Goal: Task Accomplishment & Management: Manage account settings

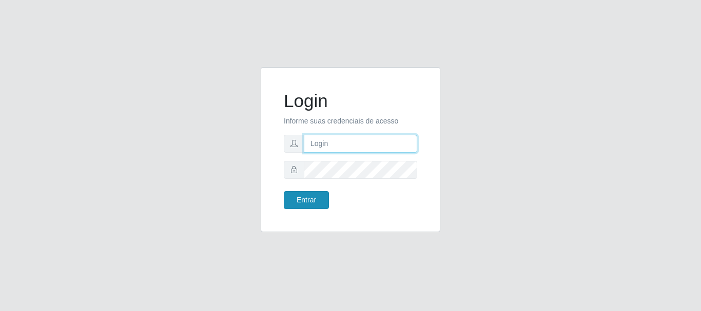
type input "[EMAIL_ADDRESS][DOMAIN_NAME]"
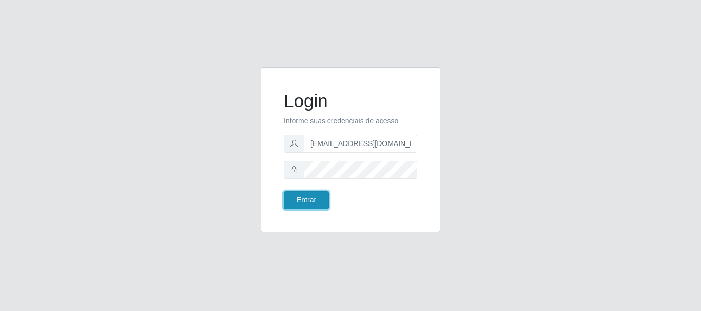
click at [311, 200] on button "Entrar" at bounding box center [306, 200] width 45 height 18
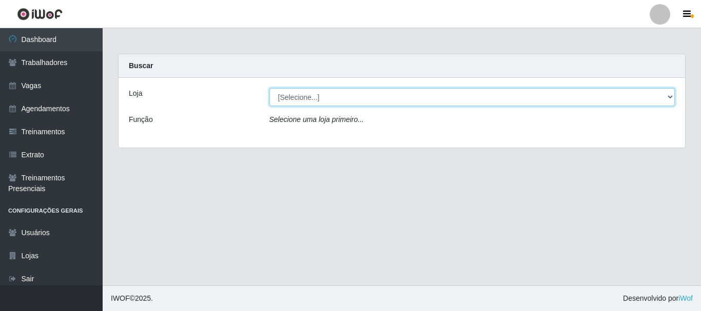
click at [352, 92] on select "[Selecione...] SuperShow - Asa Norte" at bounding box center [472, 97] width 406 height 18
select select "71"
click at [269, 88] on select "[Selecione...] SuperShow - Asa Norte" at bounding box center [472, 97] width 406 height 18
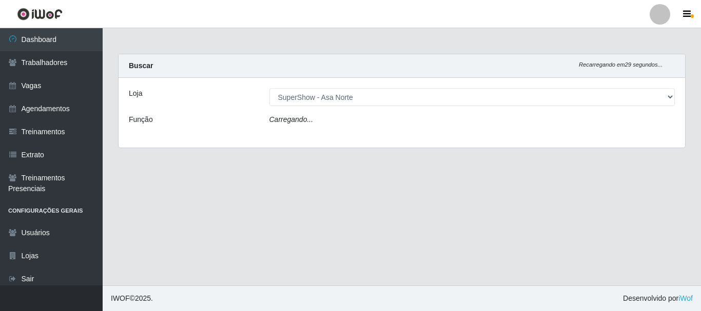
click at [322, 120] on div "Carregando..." at bounding box center [472, 121] width 421 height 15
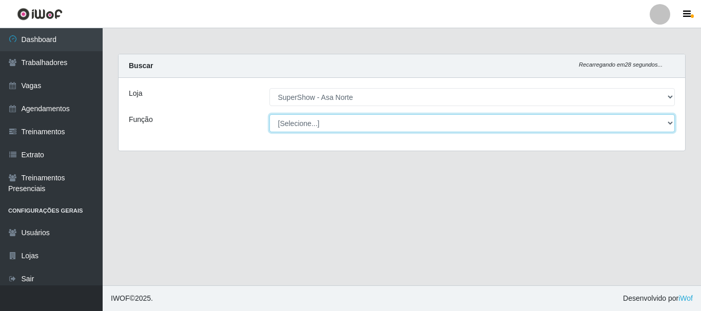
click at [322, 120] on select "[Selecione...] ASG ASG + ASG ++ Auxiliar de Depósito Auxiliar de Depósito + Aux…" at bounding box center [472, 123] width 406 height 18
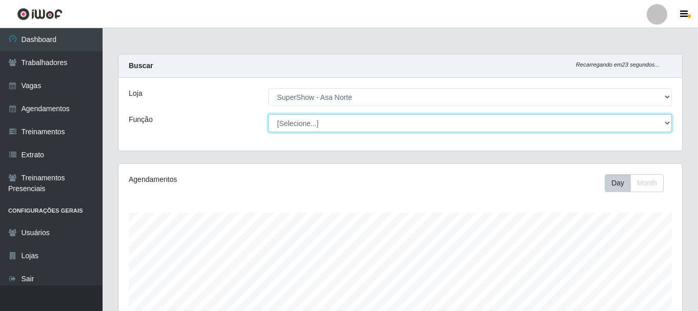
scroll to position [213, 564]
select select "1"
click at [268, 114] on select "[Selecione...] ASG ASG + ASG ++ Auxiliar de Depósito Auxiliar de Depósito + Aux…" at bounding box center [470, 123] width 404 height 18
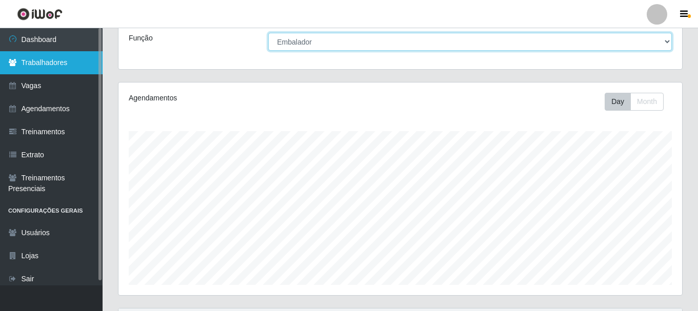
scroll to position [51, 0]
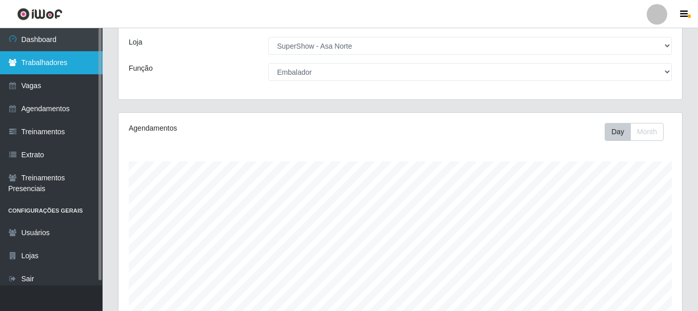
click at [64, 58] on link "Trabalhadores" at bounding box center [51, 62] width 103 height 23
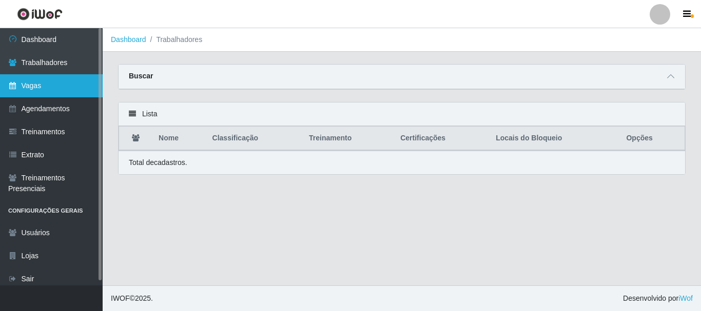
click at [41, 86] on link "Vagas" at bounding box center [51, 85] width 103 height 23
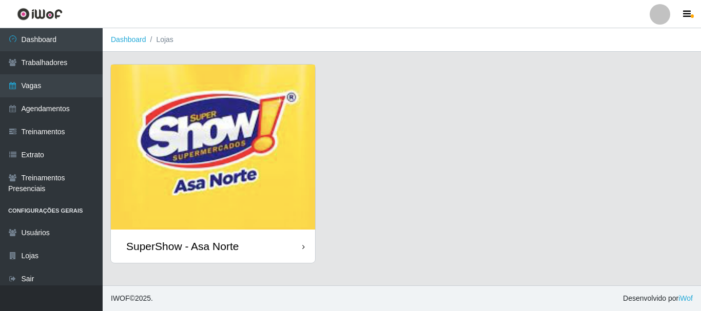
click at [228, 136] on img at bounding box center [213, 147] width 204 height 165
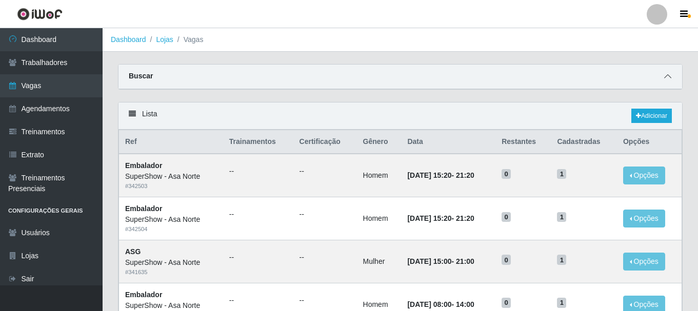
click at [666, 76] on icon at bounding box center [667, 76] width 7 height 7
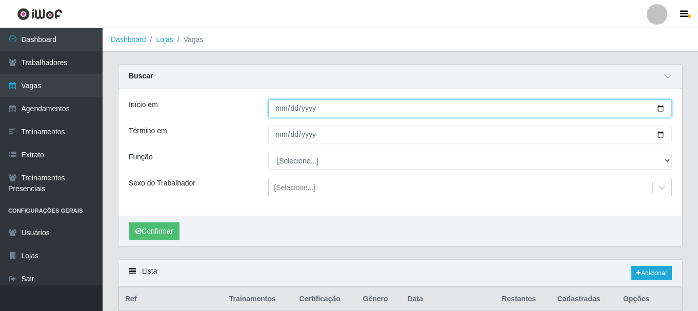
click at [659, 114] on input "Início em" at bounding box center [470, 108] width 404 height 18
click at [662, 109] on input "Início em" at bounding box center [470, 108] width 404 height 18
type input "[DATE]"
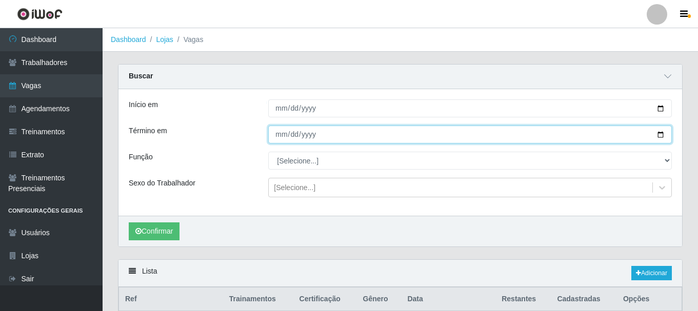
click at [660, 133] on input "Término em" at bounding box center [470, 135] width 404 height 18
type input "[DATE]"
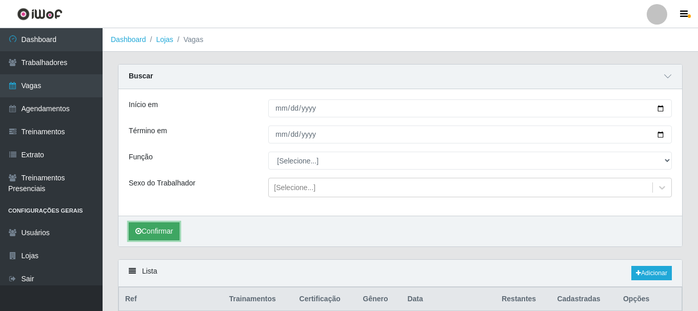
click at [161, 232] on button "Confirmar" at bounding box center [154, 232] width 51 height 18
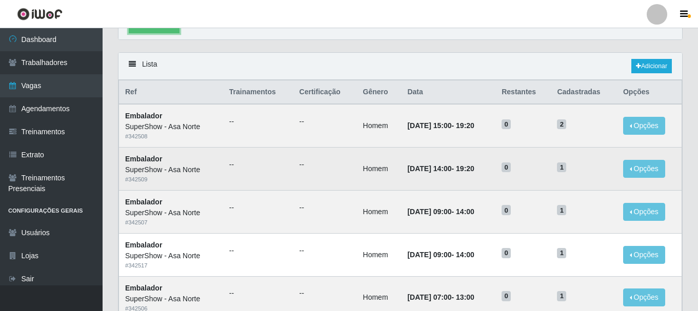
scroll to position [205, 0]
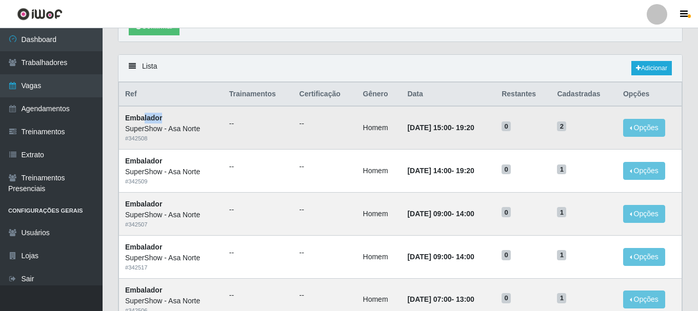
drag, startPoint x: 164, startPoint y: 118, endPoint x: 151, endPoint y: 108, distance: 16.4
click at [150, 109] on td "Embalador SuperShow - Asa Norte # 342508" at bounding box center [171, 127] width 104 height 43
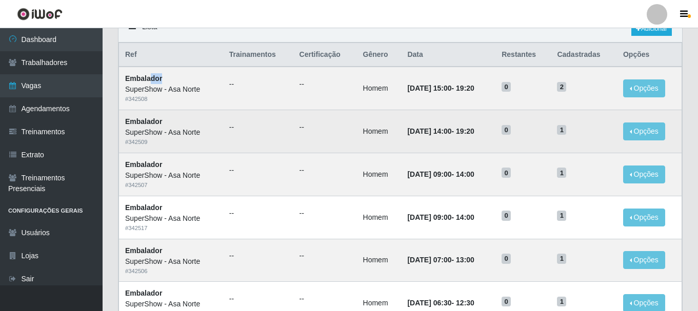
scroll to position [226, 0]
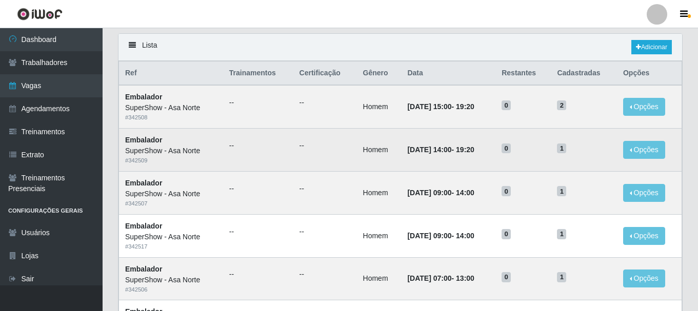
click at [185, 150] on div "SuperShow - Asa Norte" at bounding box center [171, 151] width 92 height 11
drag, startPoint x: 197, startPoint y: 150, endPoint x: 166, endPoint y: 150, distance: 31.3
click at [166, 150] on div "SuperShow - Asa Norte" at bounding box center [171, 151] width 92 height 11
click at [223, 157] on td "--" at bounding box center [258, 150] width 70 height 43
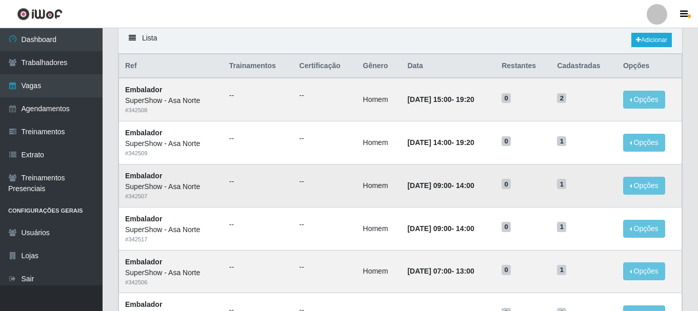
scroll to position [277, 0]
